Goal: Find contact information: Find contact information

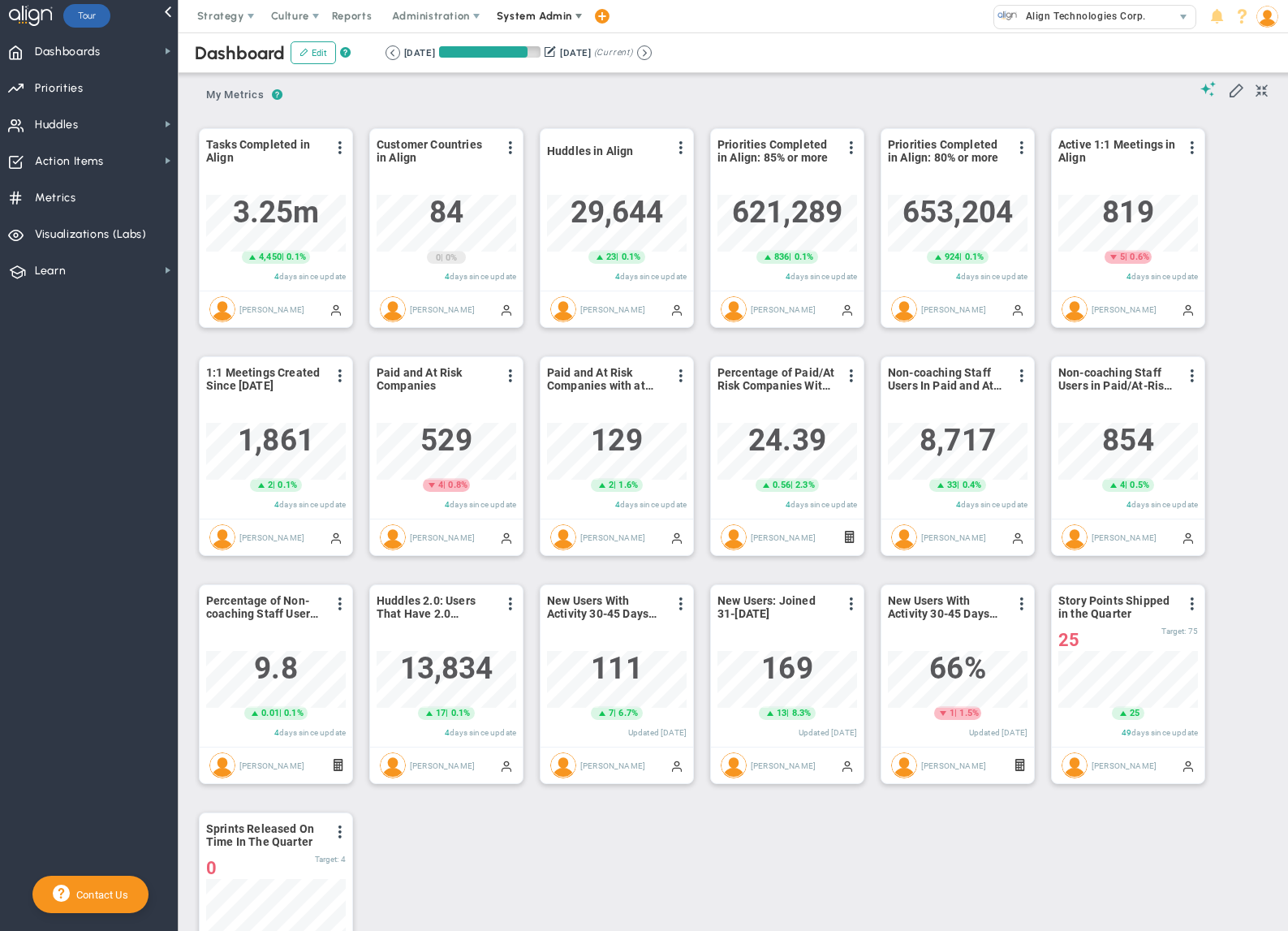
click at [530, 13] on span "System Admin" at bounding box center [534, 16] width 76 height 13
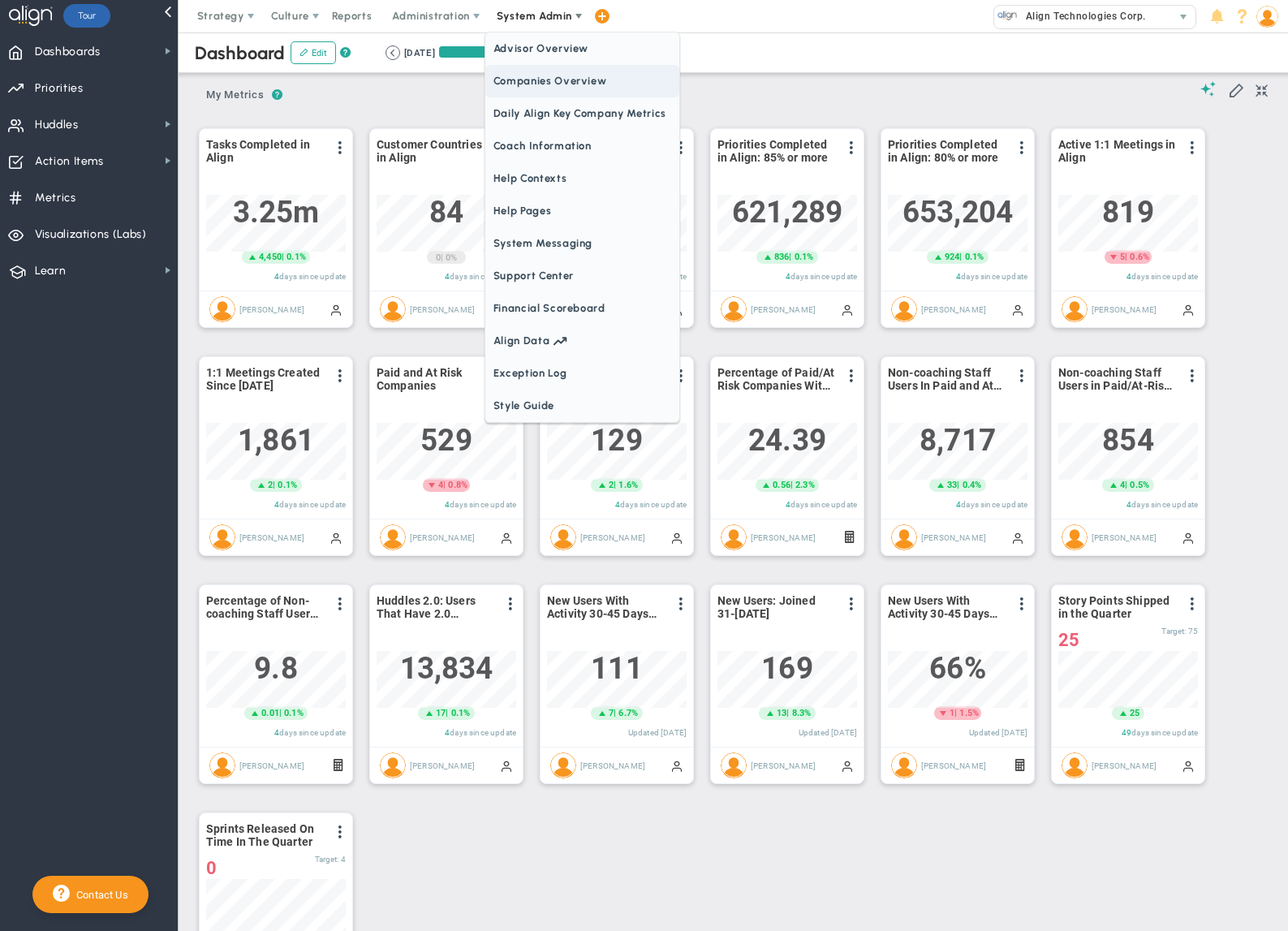
click at [555, 88] on span "Companies Overview" at bounding box center [581, 81] width 194 height 33
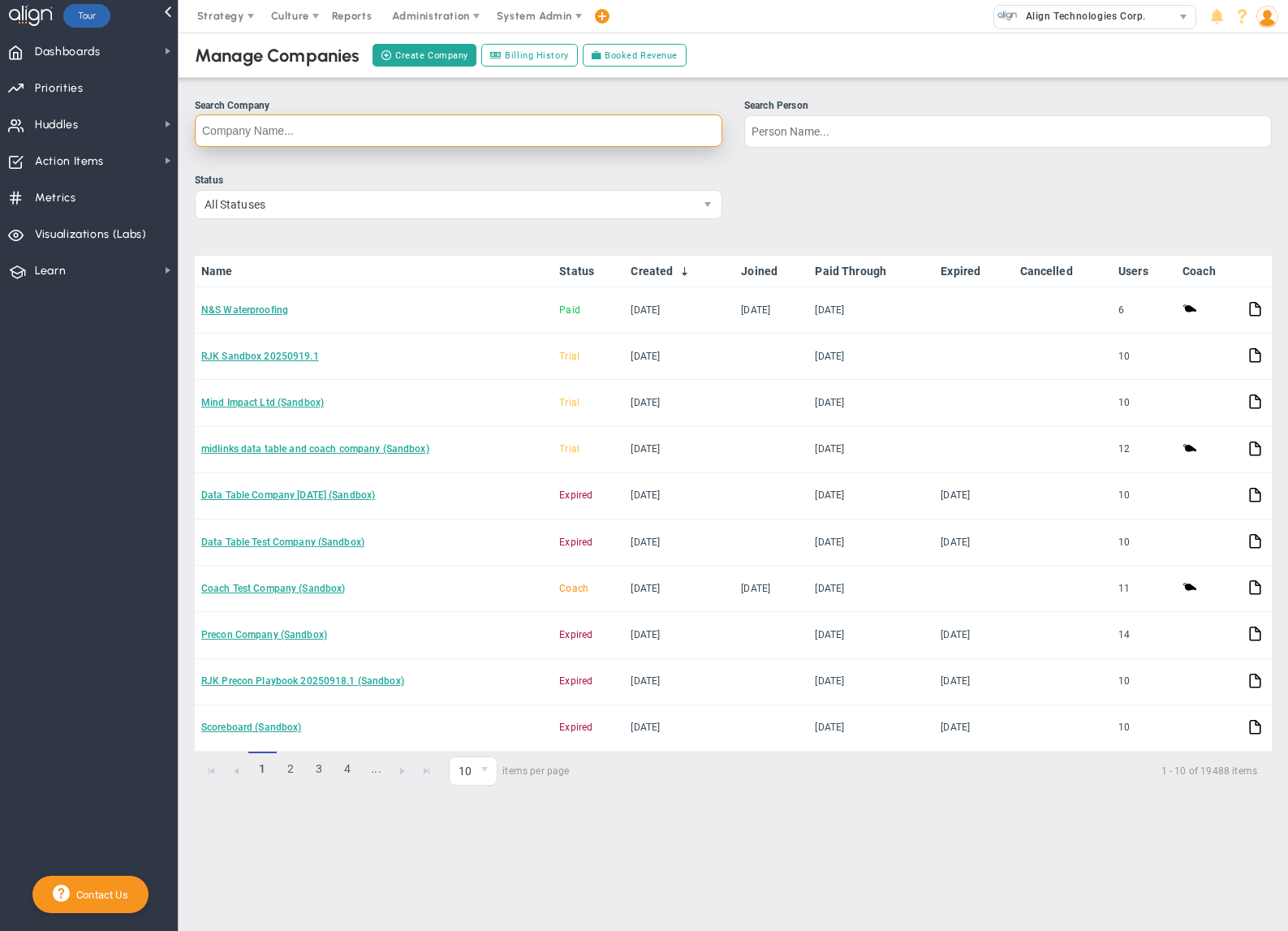
click at [279, 138] on input "Search Company" at bounding box center [458, 130] width 528 height 33
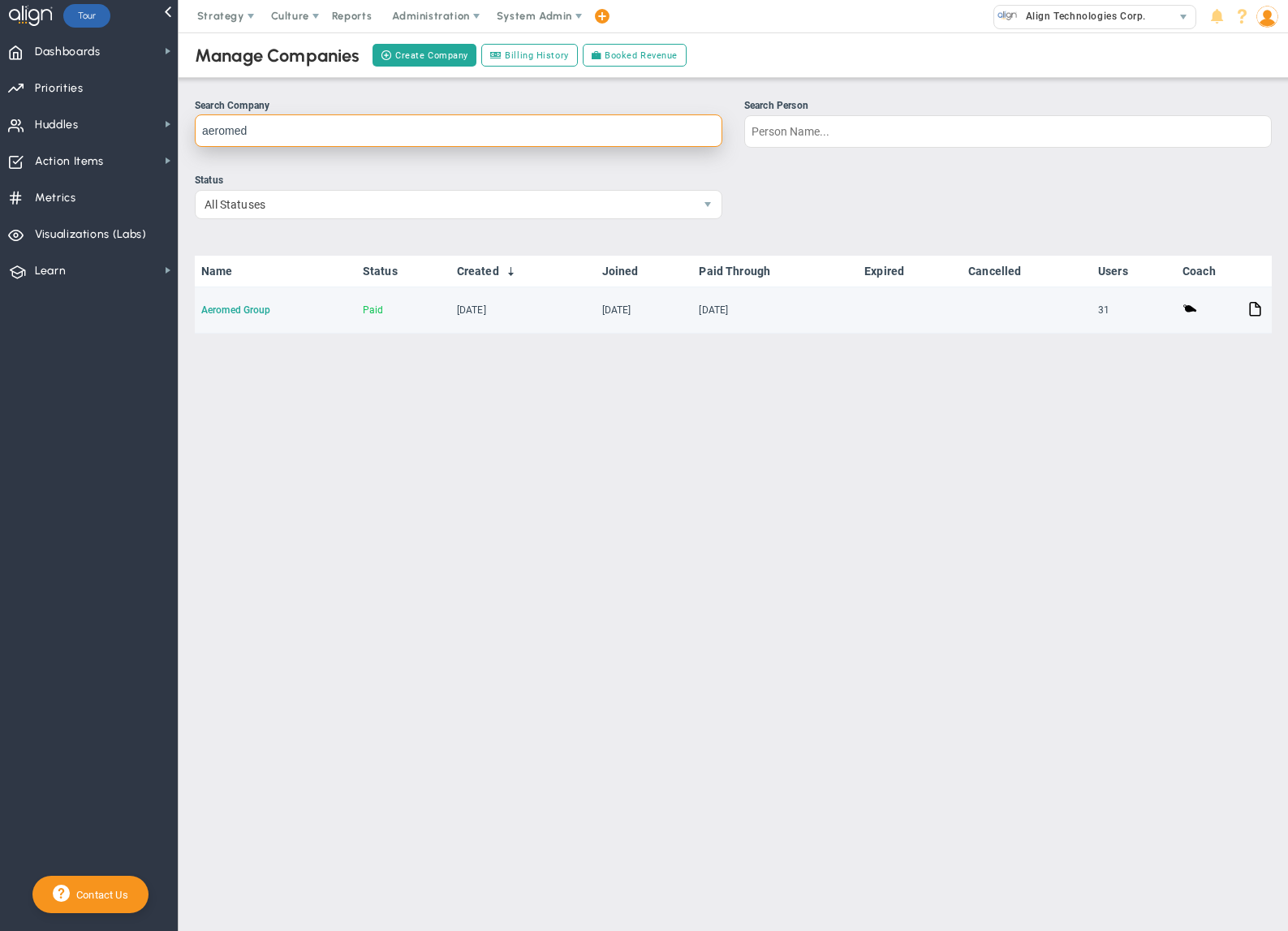
type input "aeromed"
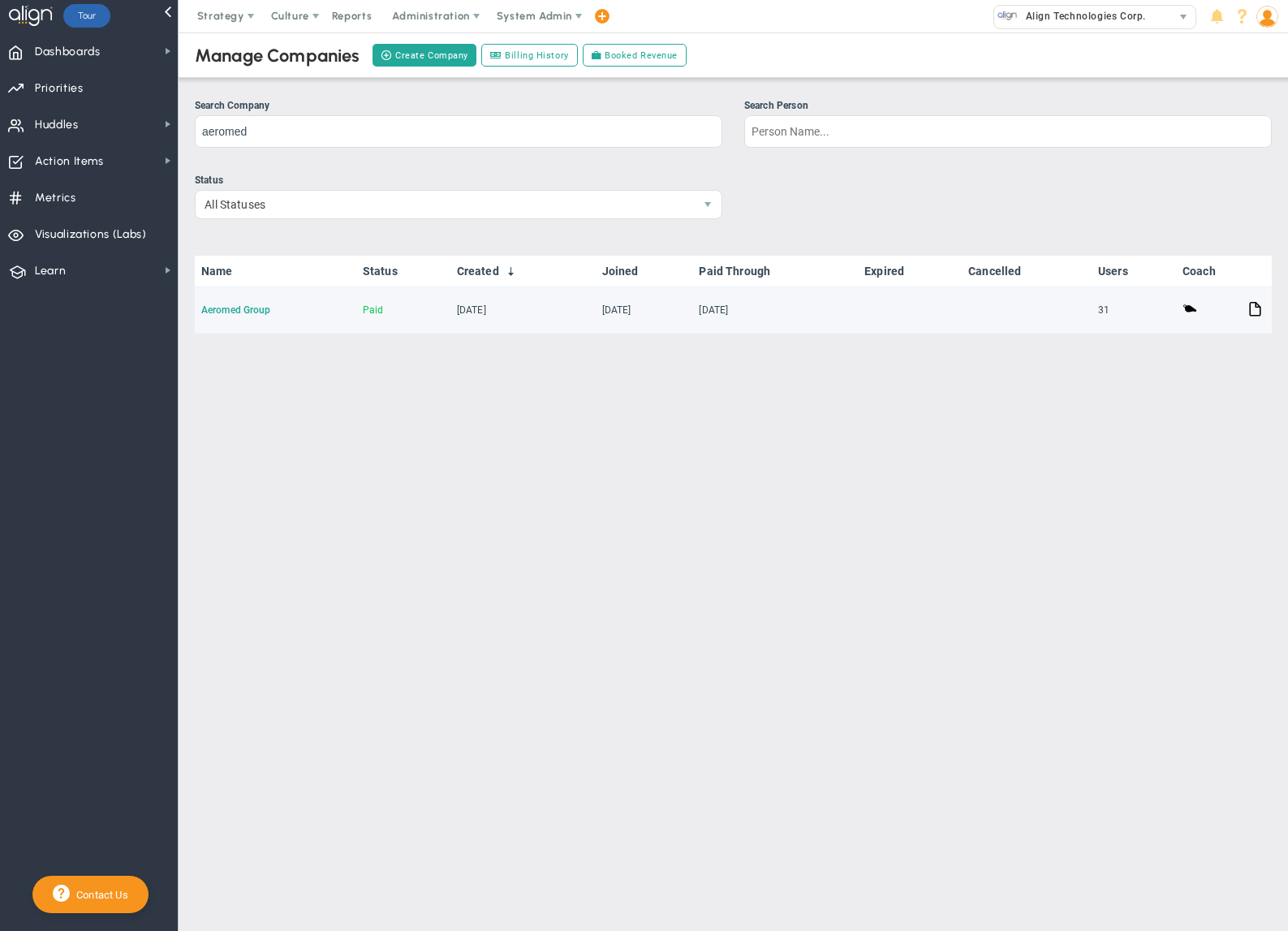
click at [229, 311] on link "Aeromed Group" at bounding box center [236, 311] width 70 height 12
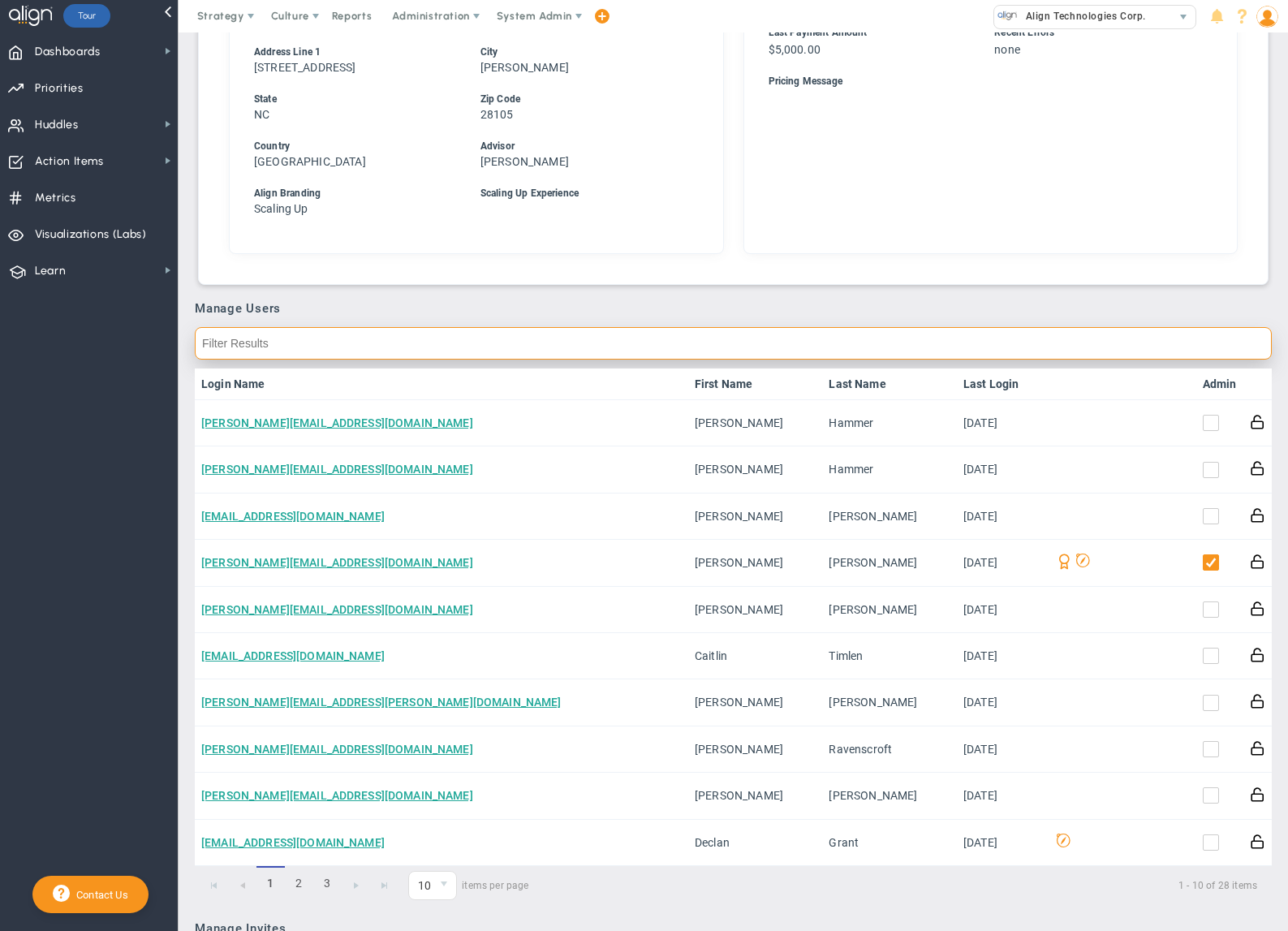
click at [418, 354] on input "text" at bounding box center [733, 343] width 1077 height 33
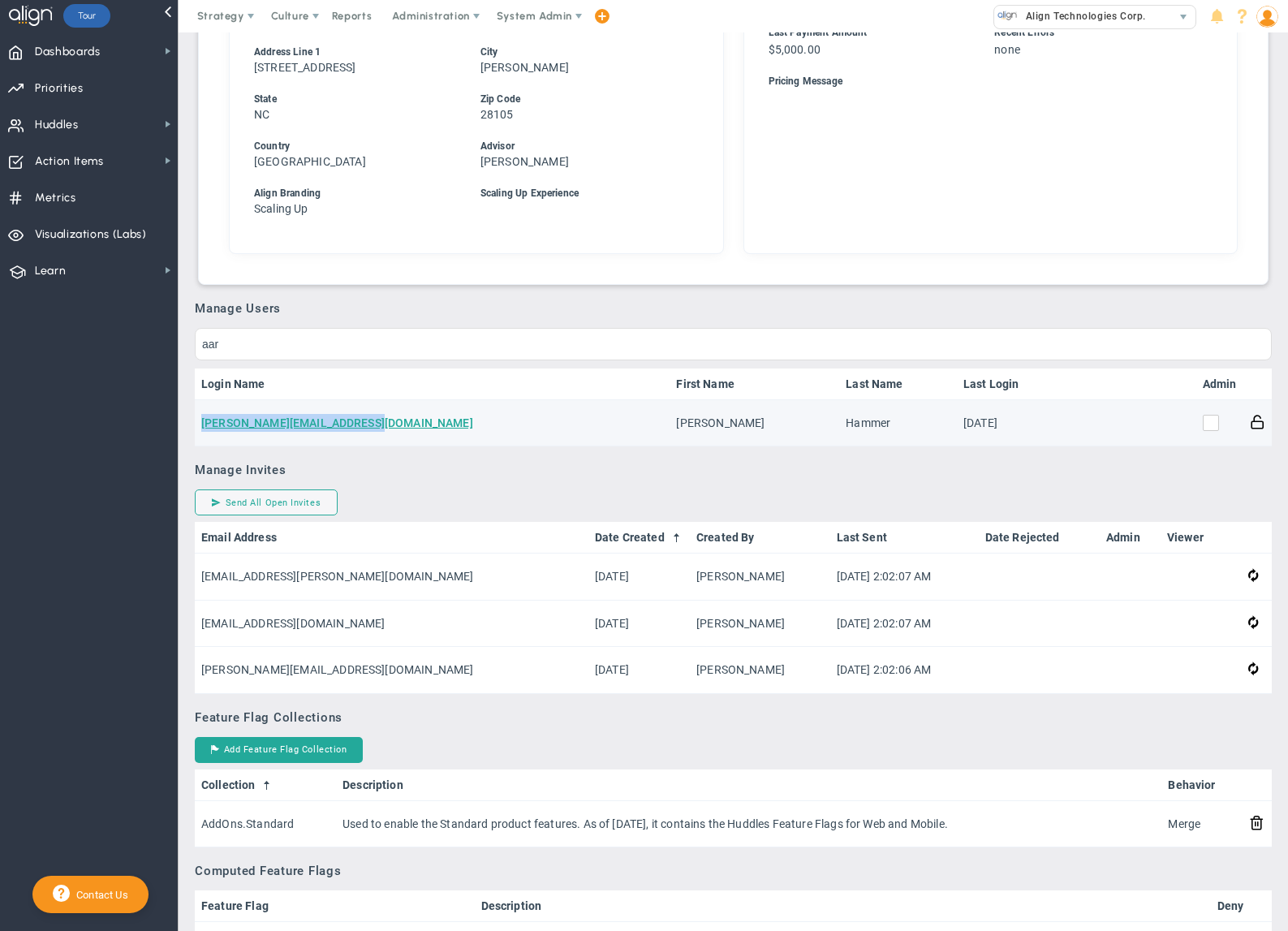
drag, startPoint x: 446, startPoint y: 422, endPoint x: 198, endPoint y: 438, distance: 248.5
click at [198, 438] on td "[PERSON_NAME][EMAIL_ADDRESS][DOMAIN_NAME]" at bounding box center [432, 423] width 475 height 46
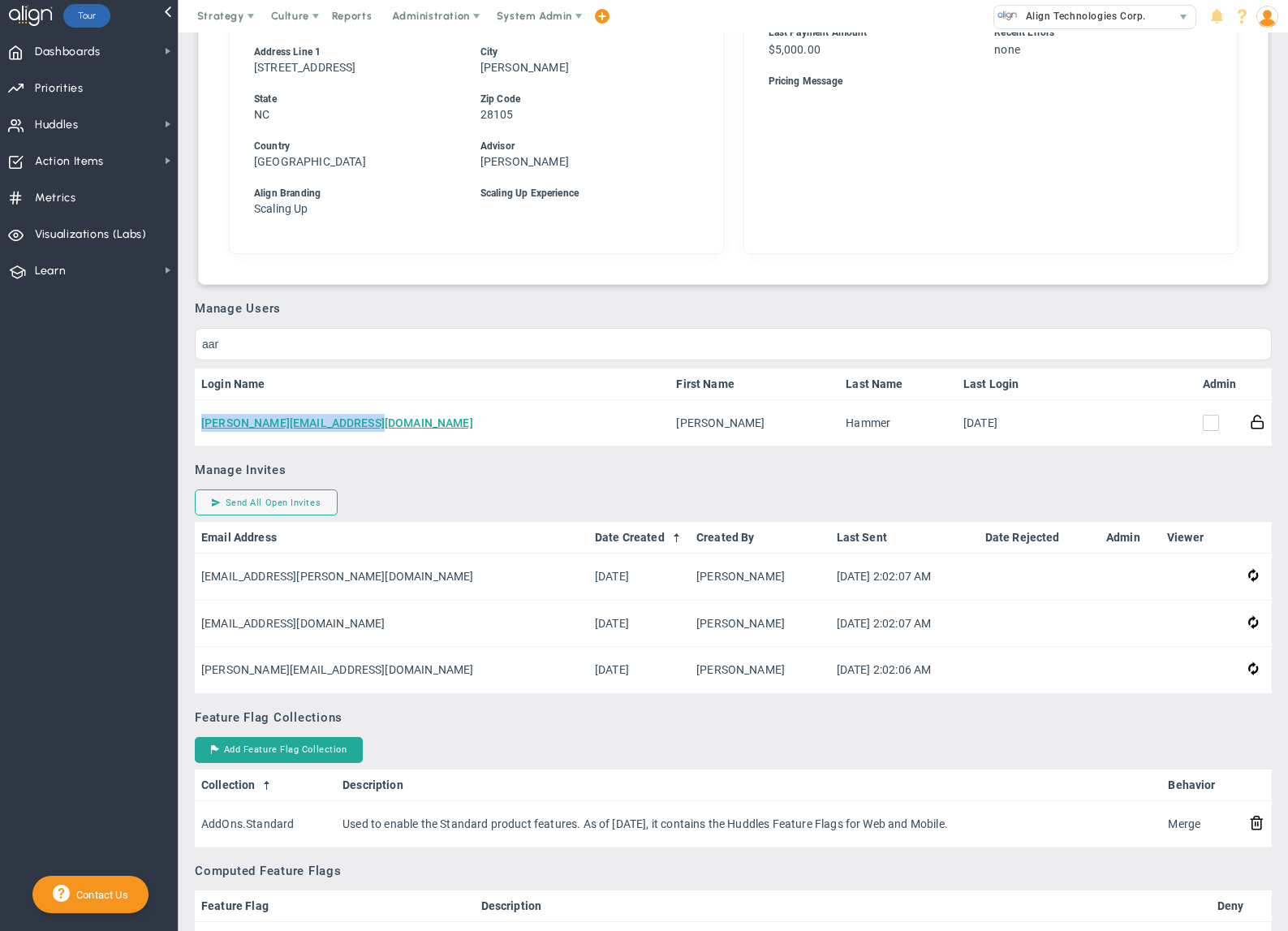
copy link "[PERSON_NAME][EMAIL_ADDRESS][DOMAIN_NAME]"
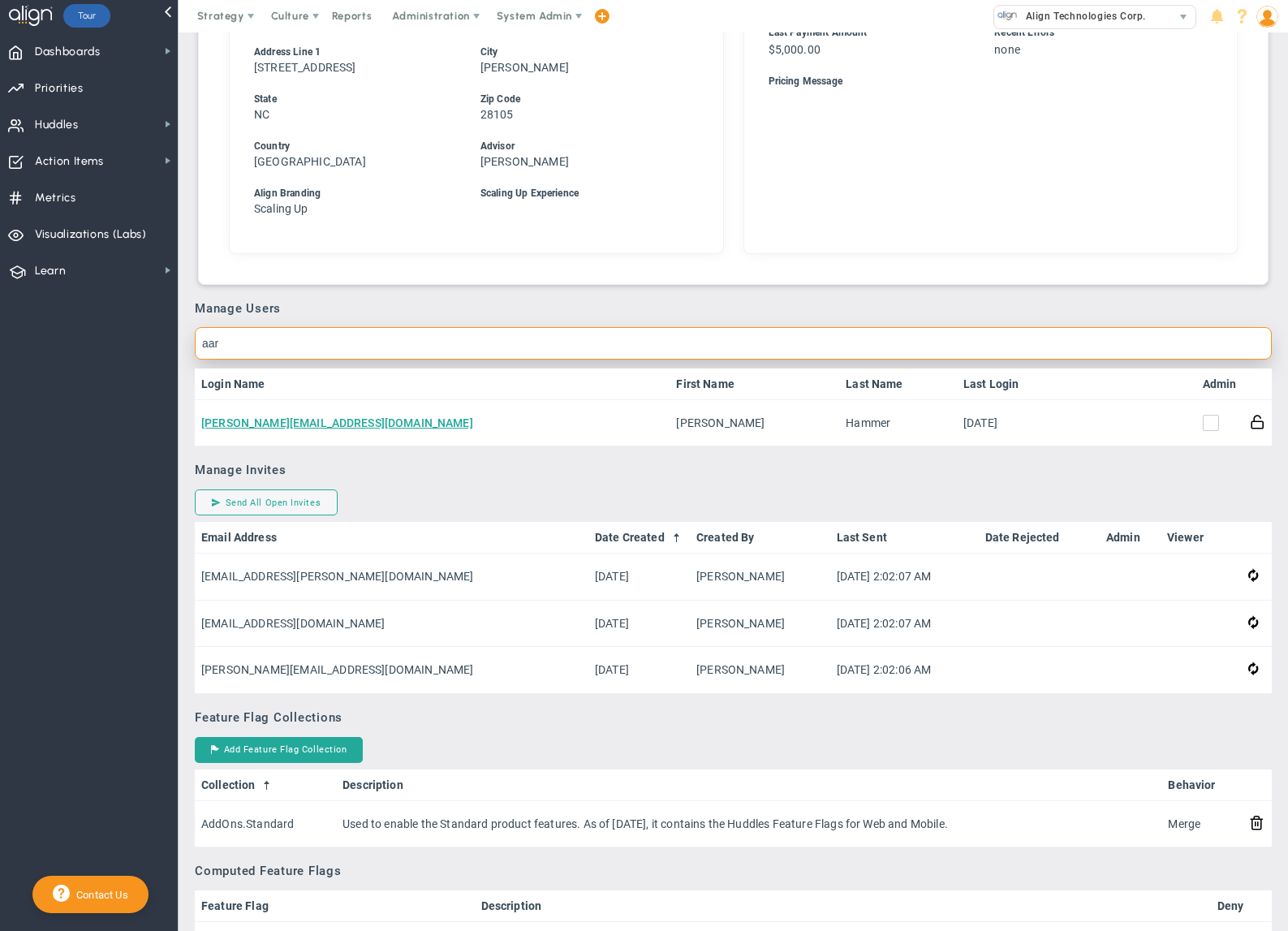
drag, startPoint x: 238, startPoint y: 352, endPoint x: 115, endPoint y: 345, distance: 123.2
click at [115, 345] on div "Dashboards Dashboards My Dashboard Company Dashboard 2" at bounding box center [644, 482] width 1288 height 899
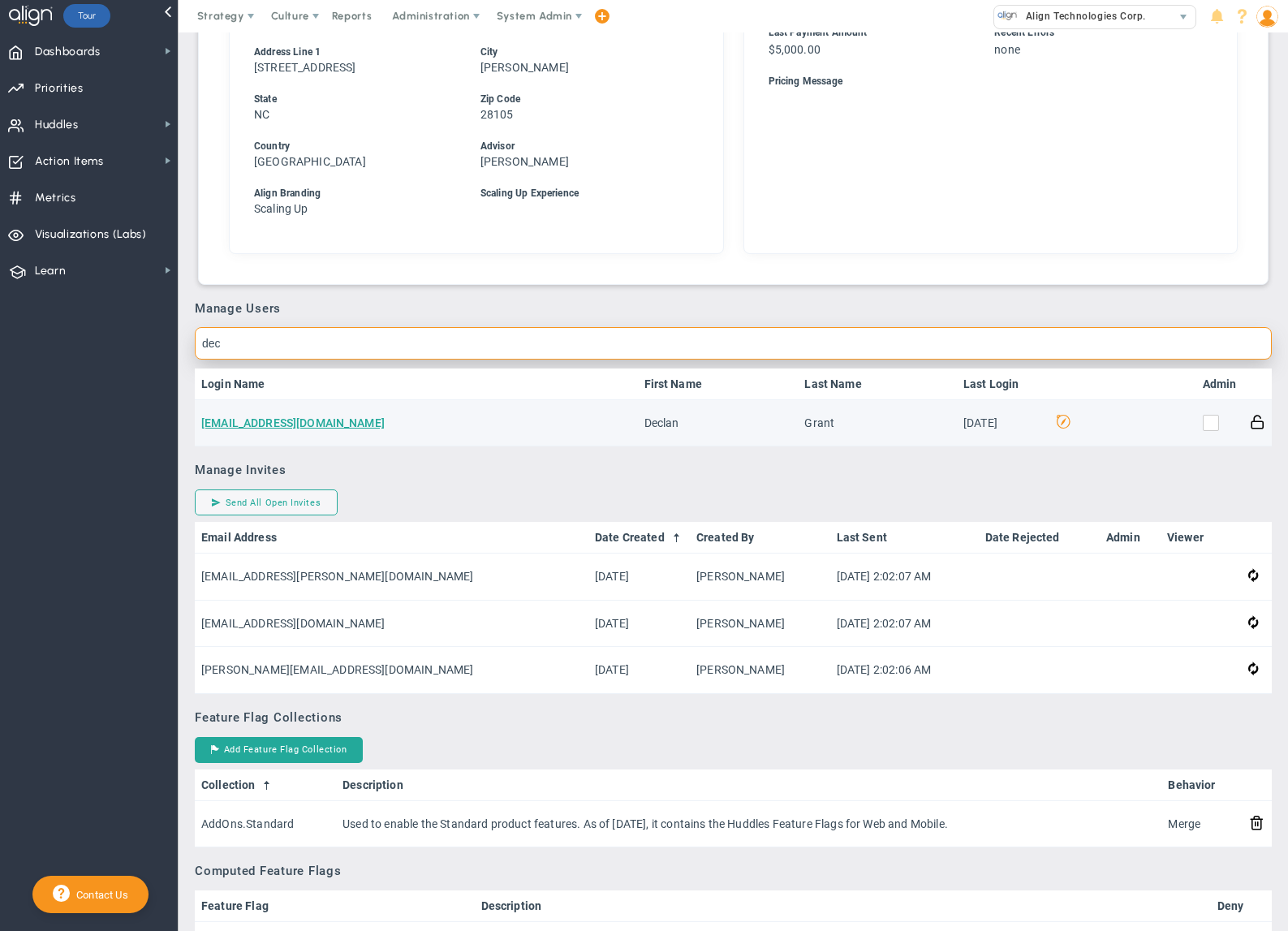
type input "dec"
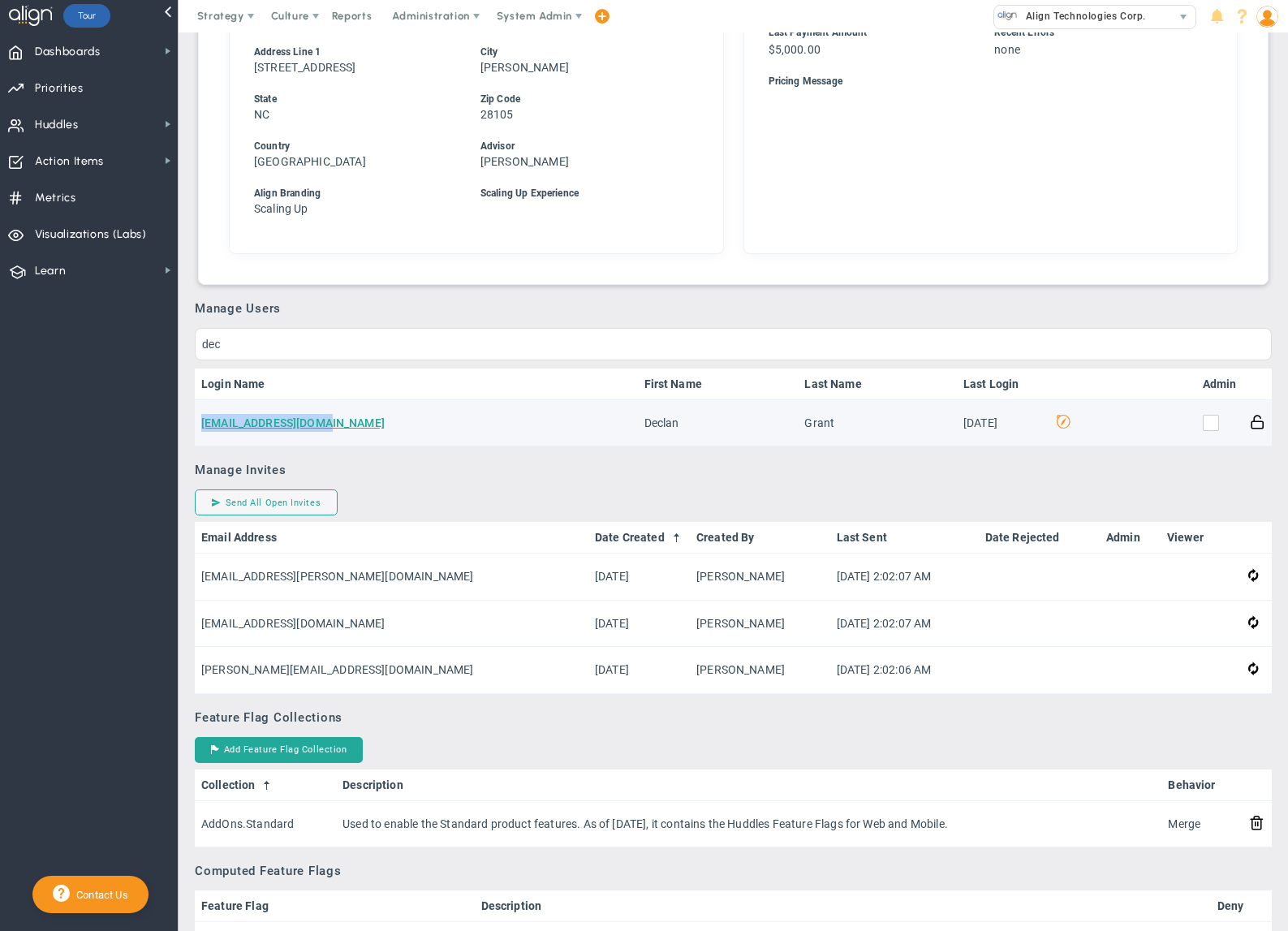
drag, startPoint x: 357, startPoint y: 429, endPoint x: 198, endPoint y: 423, distance: 159.1
click at [198, 423] on td "[EMAIL_ADDRESS][DOMAIN_NAME]" at bounding box center [416, 423] width 443 height 46
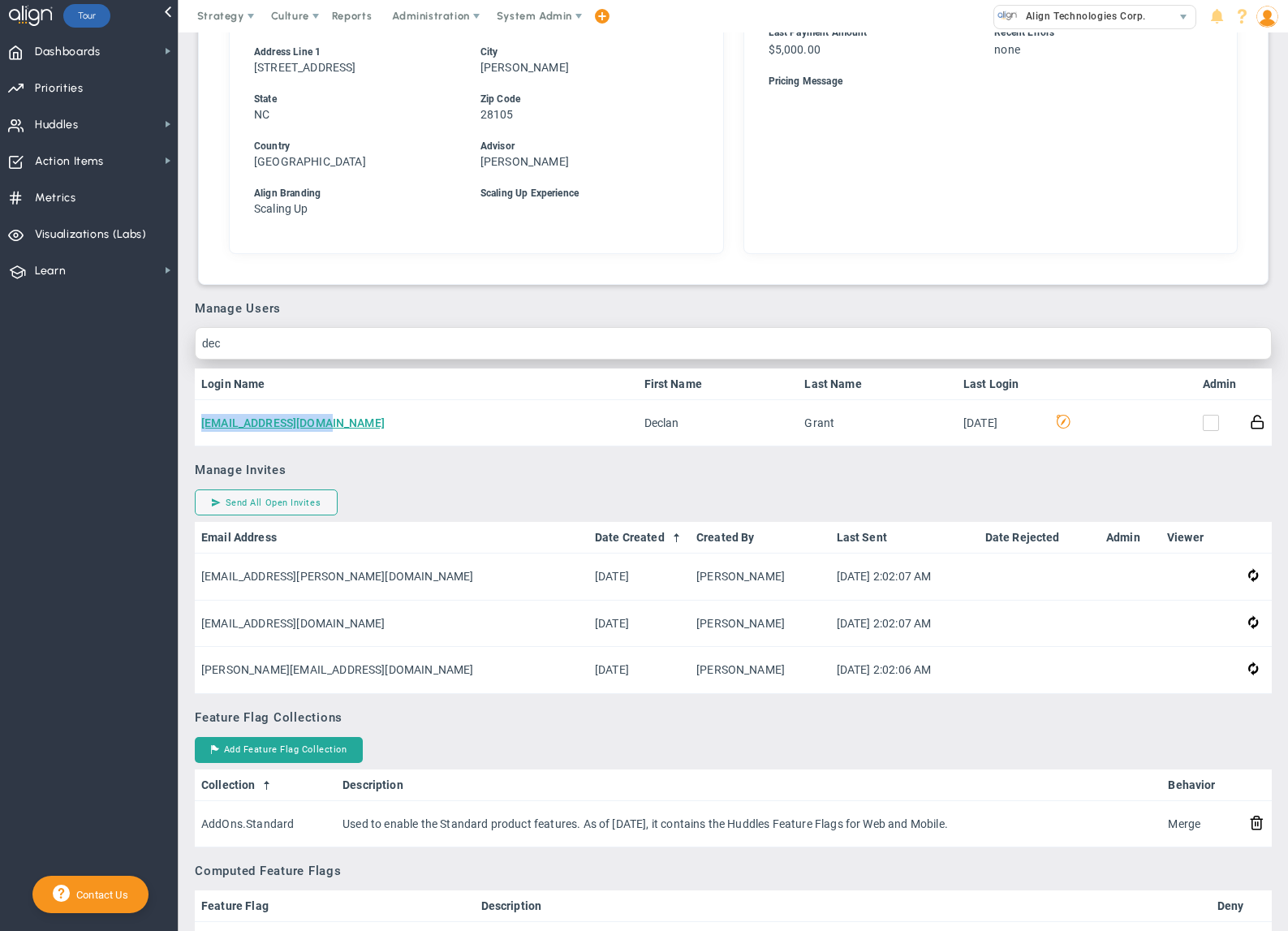
copy link "[EMAIL_ADDRESS][DOMAIN_NAME]"
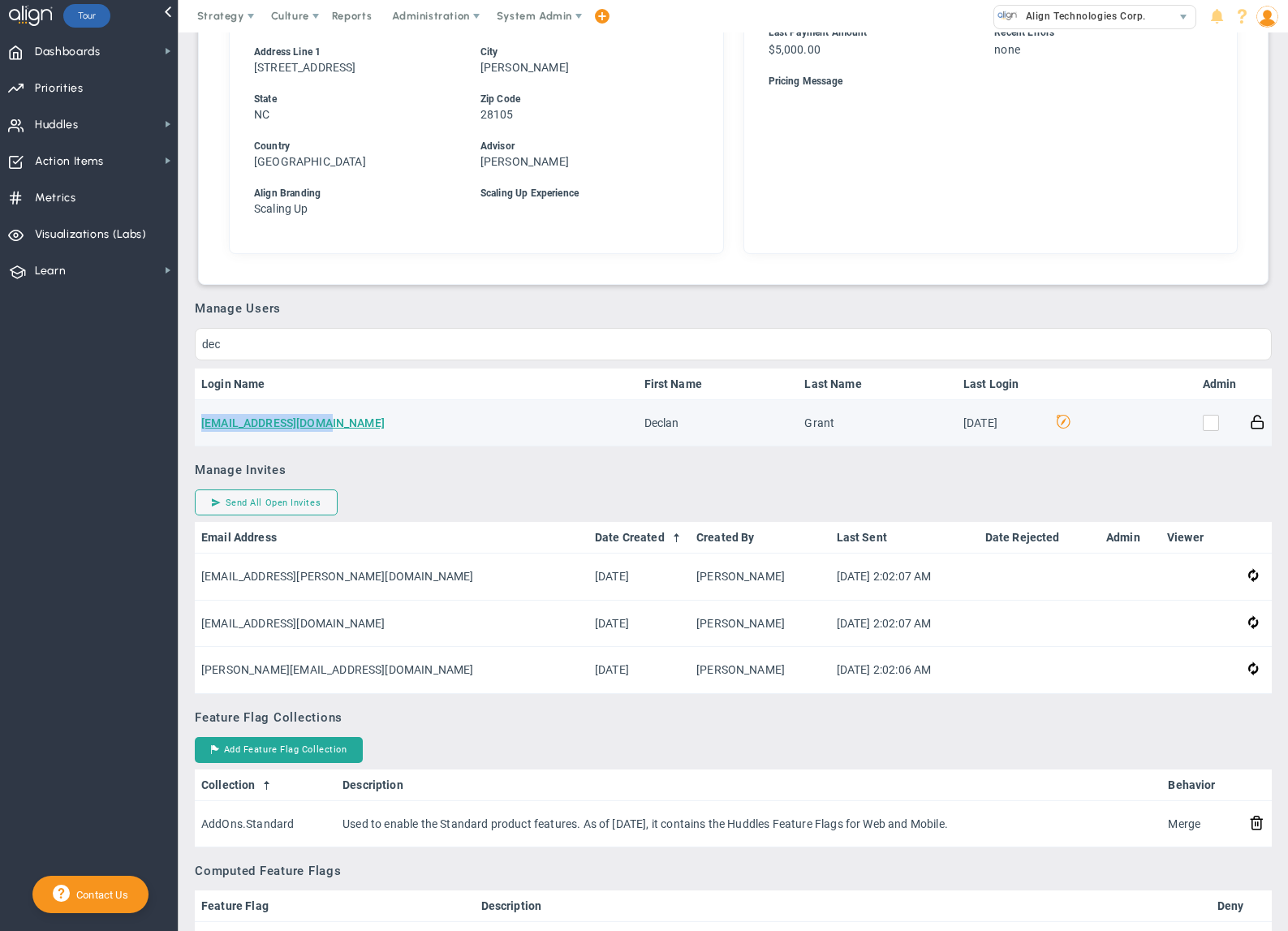
scroll to position [568, 0]
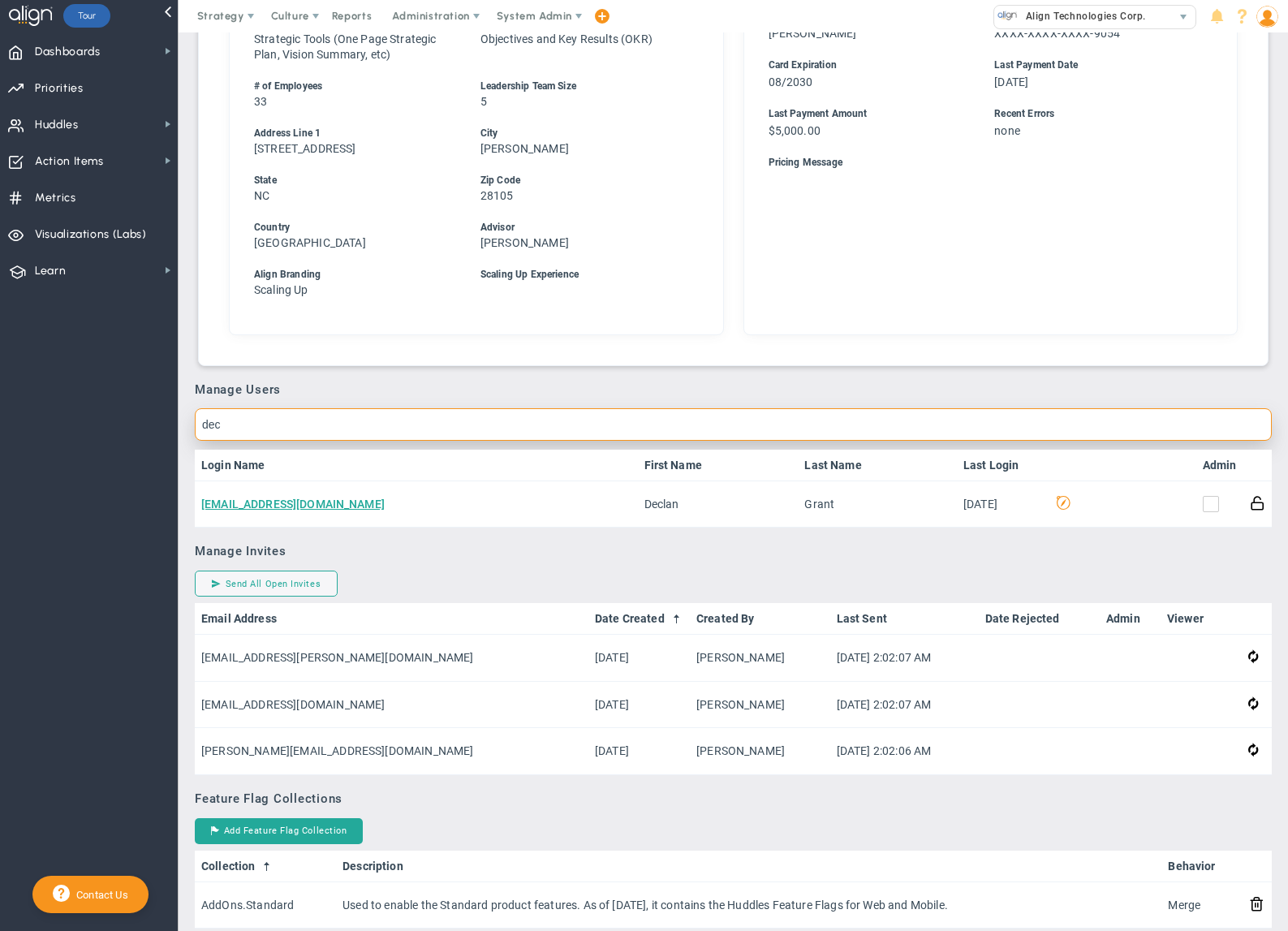
drag, startPoint x: 331, startPoint y: 430, endPoint x: 84, endPoint y: 415, distance: 247.5
click at [84, 415] on div "Dashboards Dashboards My Dashboard Company Dashboard 2" at bounding box center [644, 482] width 1288 height 899
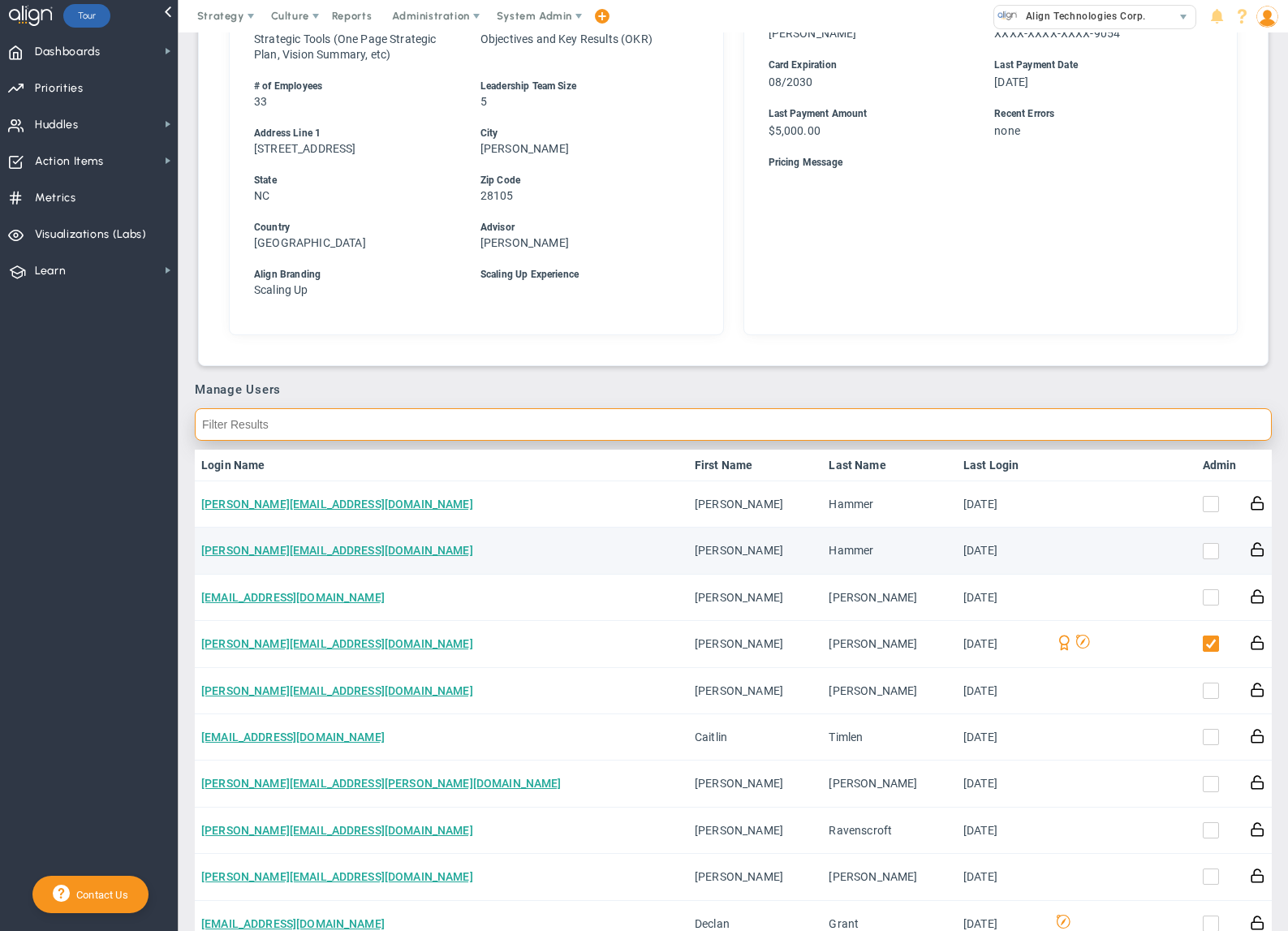
scroll to position [650, 0]
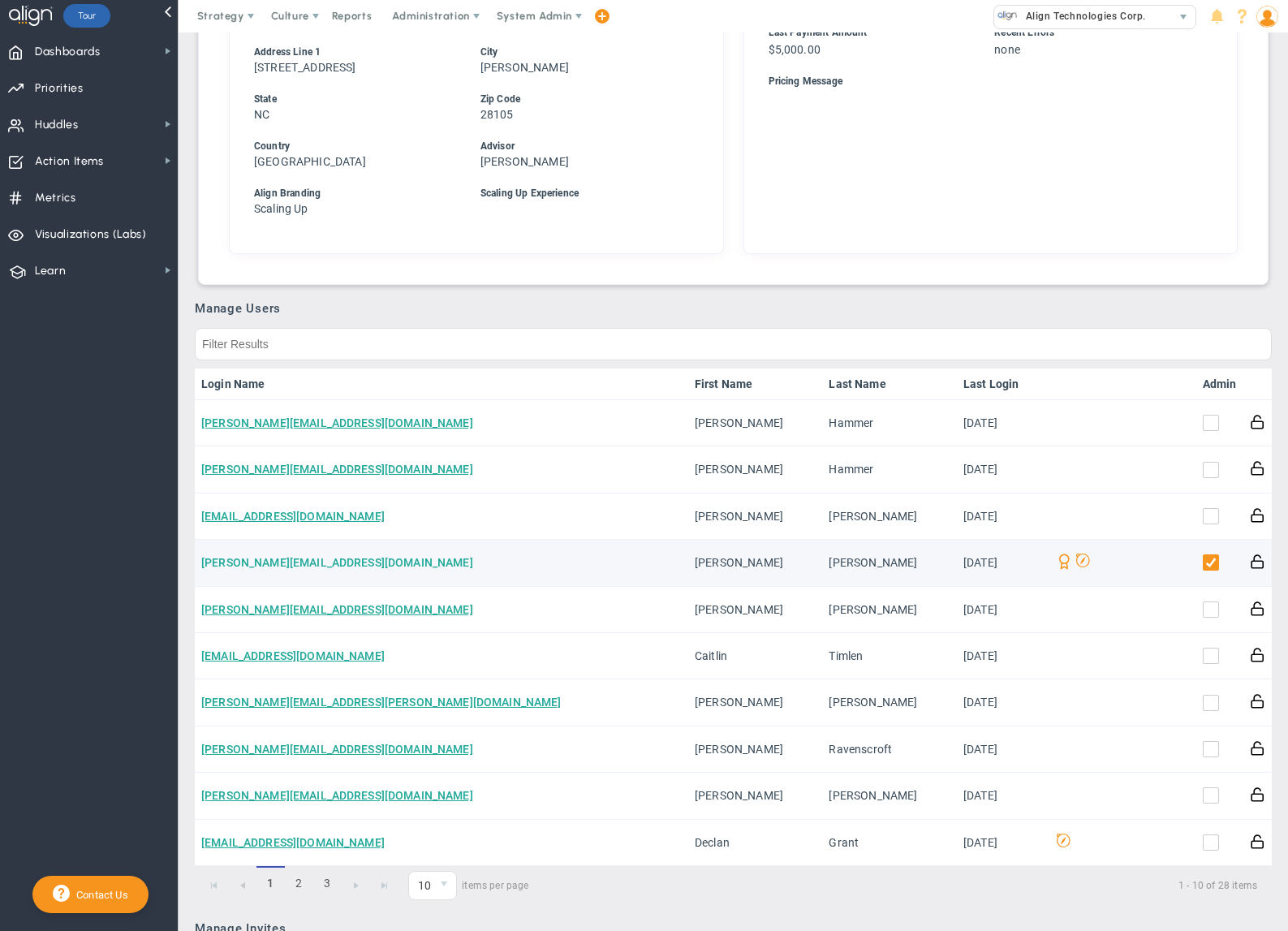
click at [313, 569] on link "[PERSON_NAME][EMAIL_ADDRESS][DOMAIN_NAME]" at bounding box center [337, 562] width 272 height 13
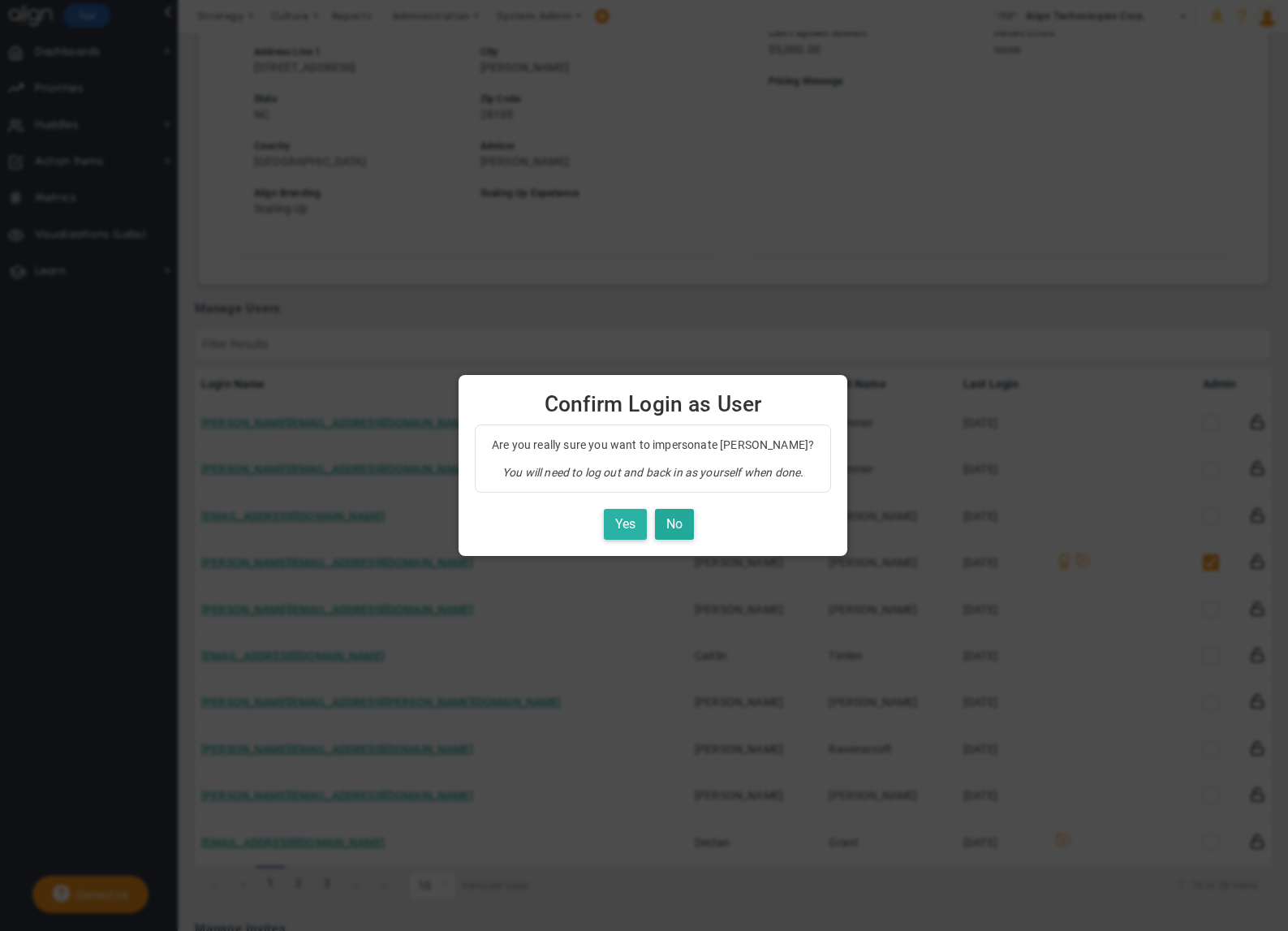
click at [613, 526] on button "Yes" at bounding box center [625, 525] width 43 height 32
